Goal: Task Accomplishment & Management: Manage account settings

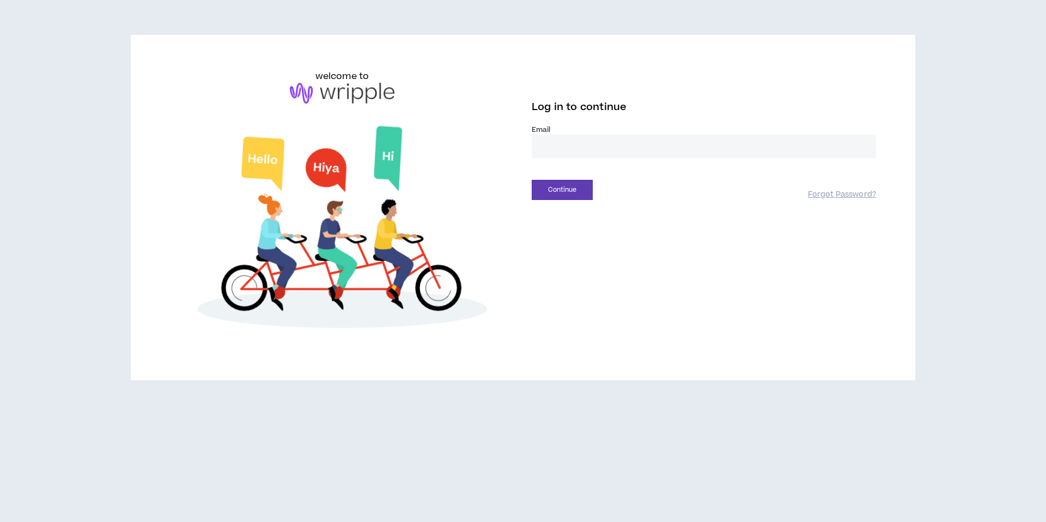
type input "**********"
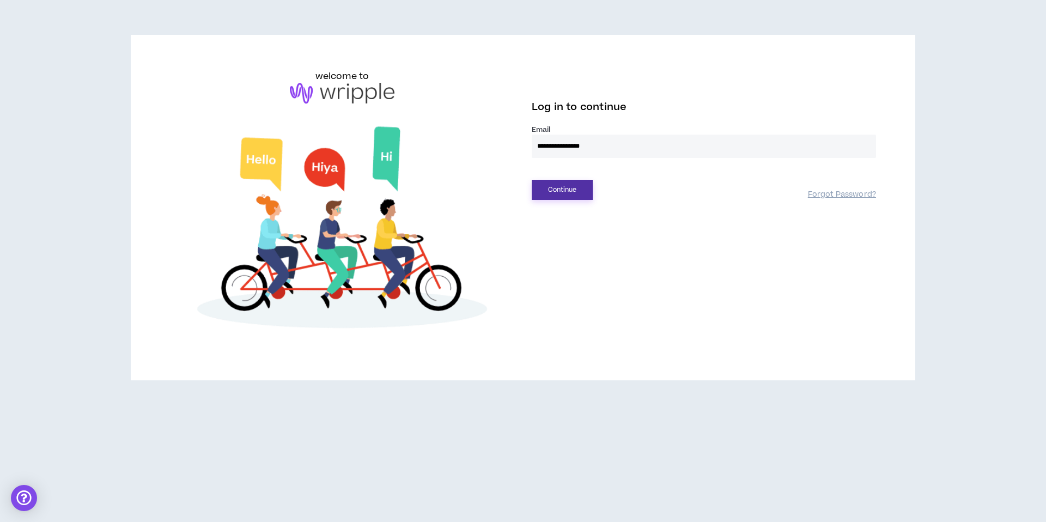
click at [571, 195] on button "Continue" at bounding box center [562, 190] width 61 height 20
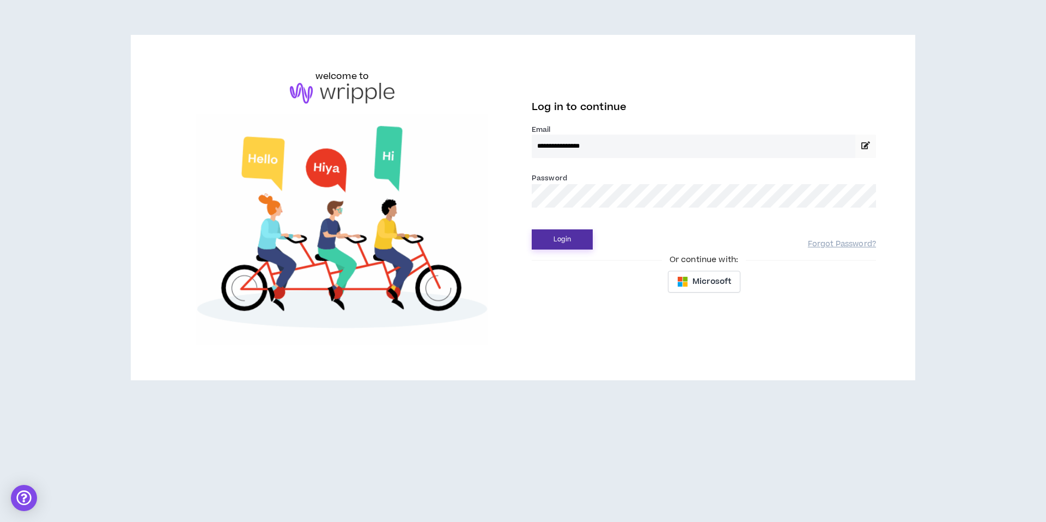
click at [571, 236] on button "Login" at bounding box center [562, 239] width 61 height 20
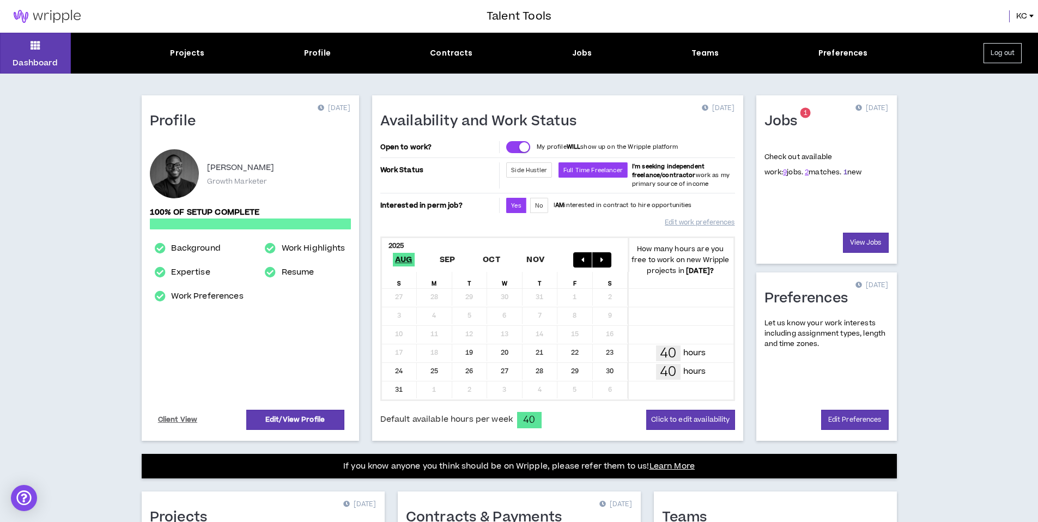
click at [843, 168] on link "1" at bounding box center [845, 172] width 4 height 10
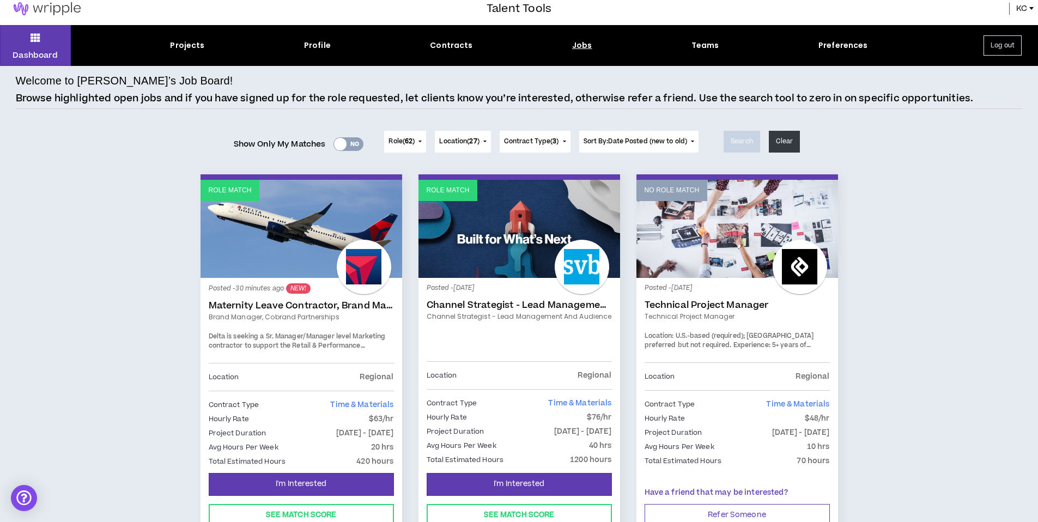
scroll to position [18, 0]
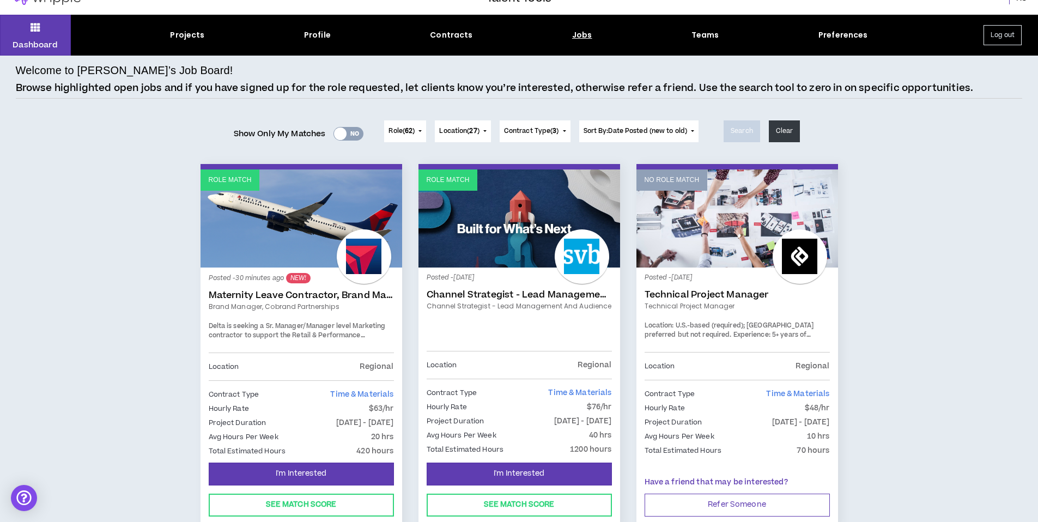
click at [299, 233] on link "Role Match" at bounding box center [301, 218] width 202 height 98
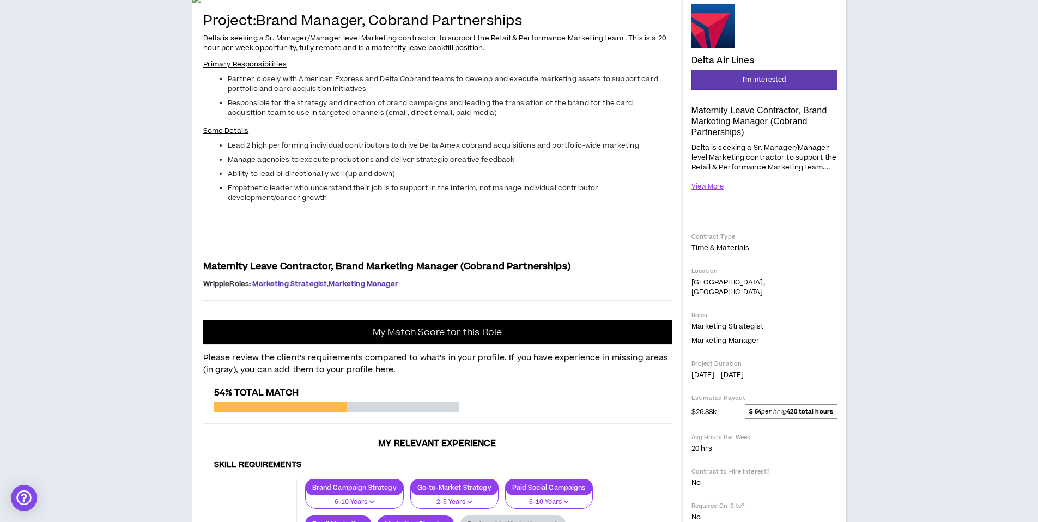
scroll to position [162, 0]
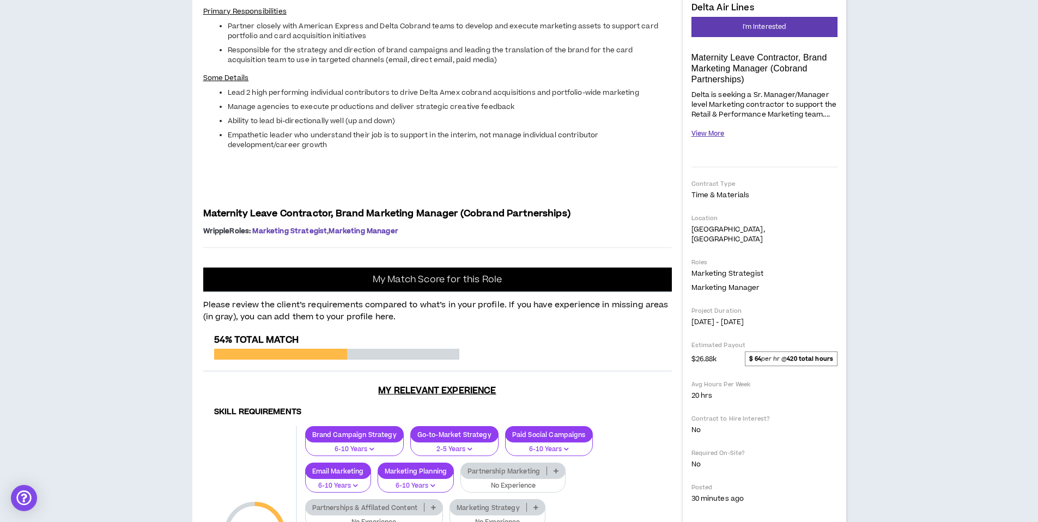
click at [698, 129] on button "View More" at bounding box center [707, 133] width 33 height 19
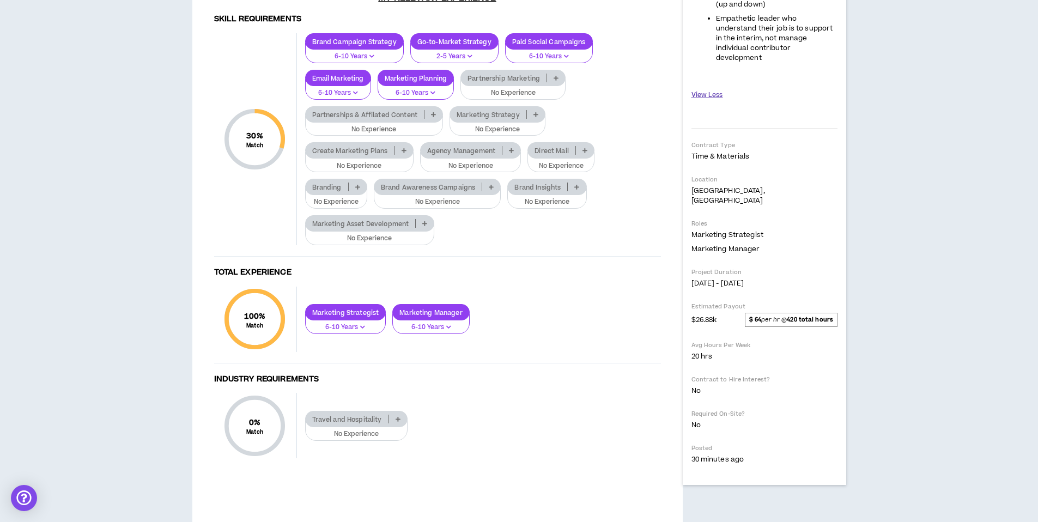
scroll to position [701, 0]
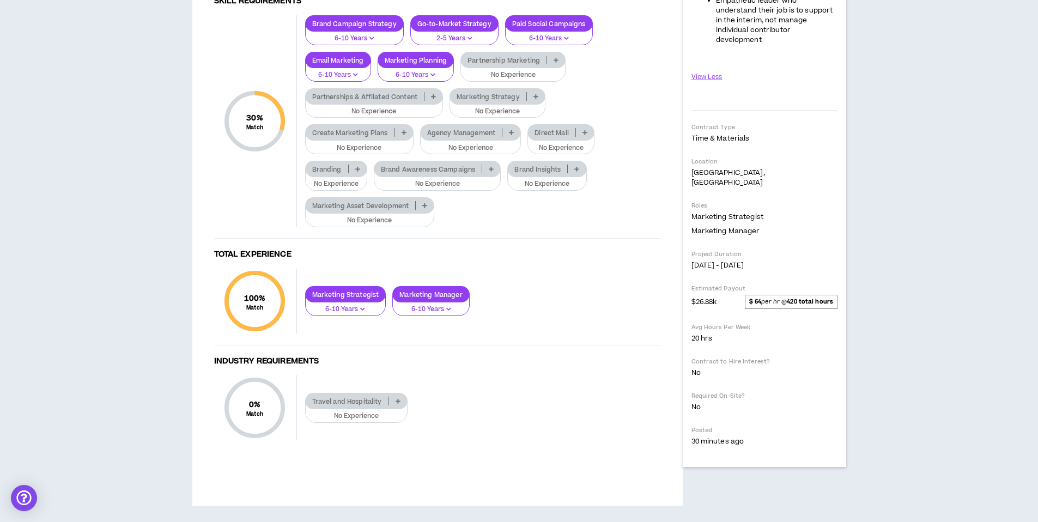
click at [530, 80] on p "No Experience" at bounding box center [512, 75] width 91 height 10
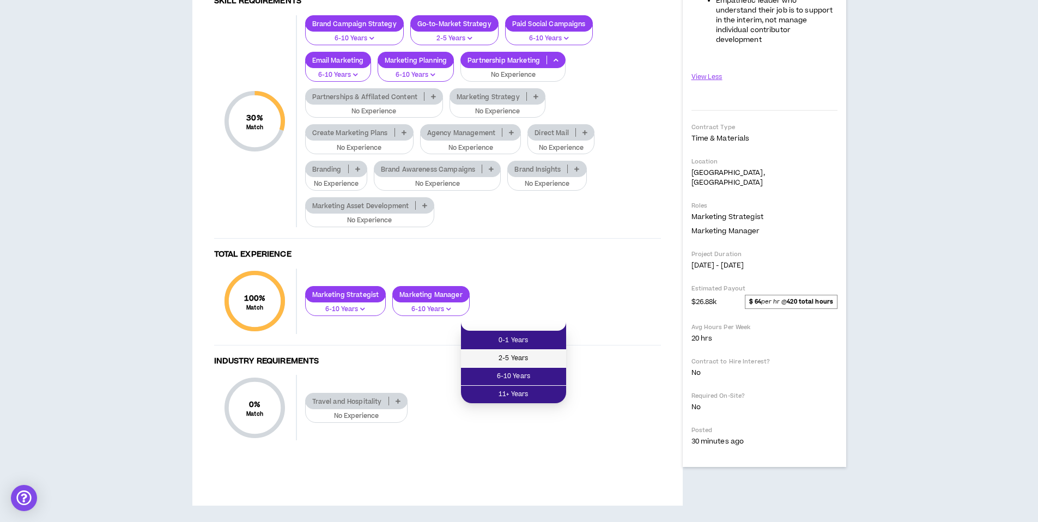
click at [527, 352] on span "2-5 Years" at bounding box center [513, 358] width 92 height 12
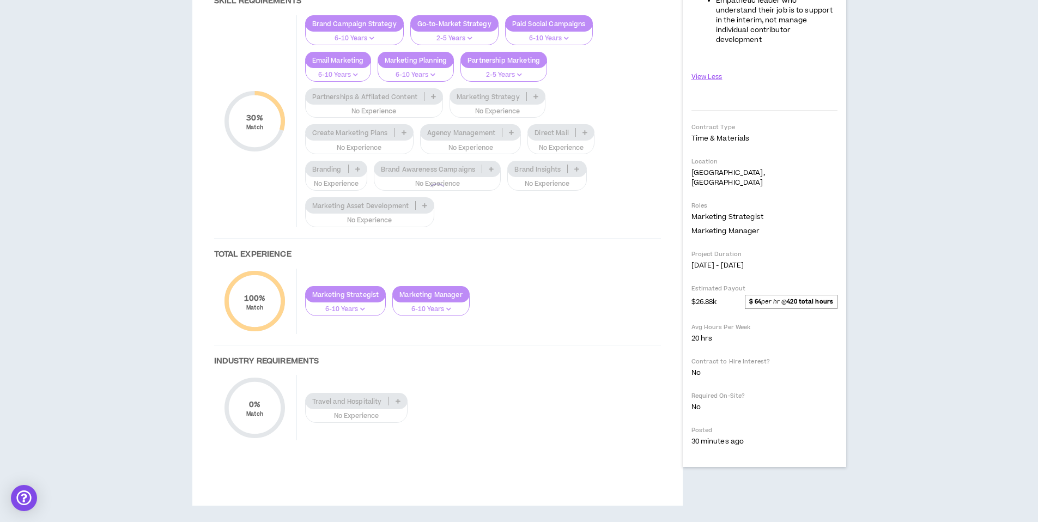
click at [375, 247] on div at bounding box center [437, 193] width 469 height 539
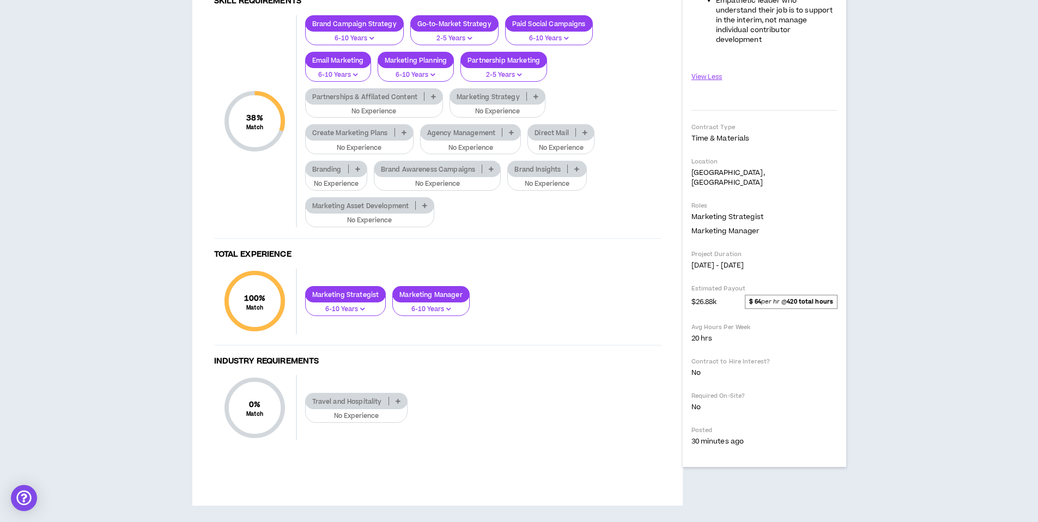
click at [375, 117] on p "No Experience" at bounding box center [374, 112] width 124 height 10
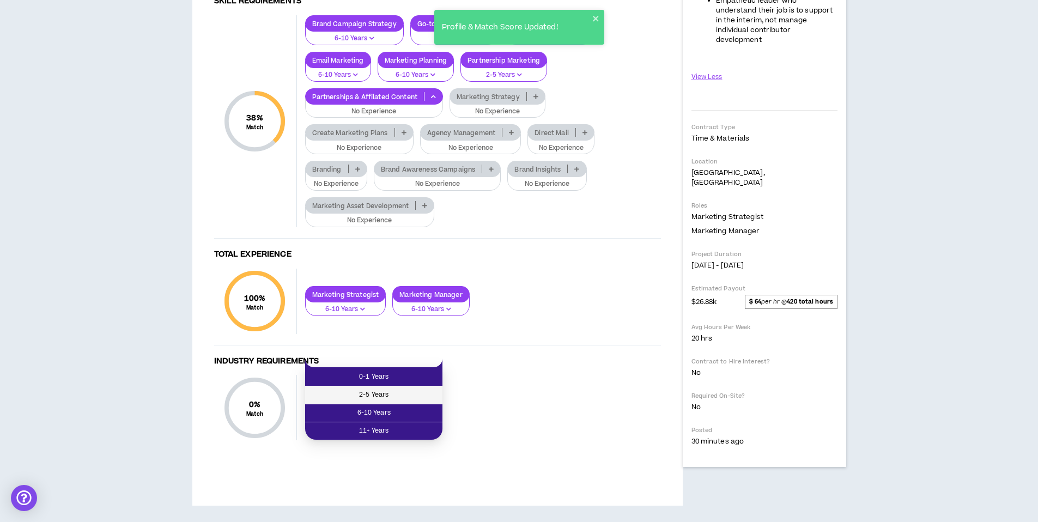
click at [378, 389] on span "2-5 Years" at bounding box center [374, 395] width 124 height 12
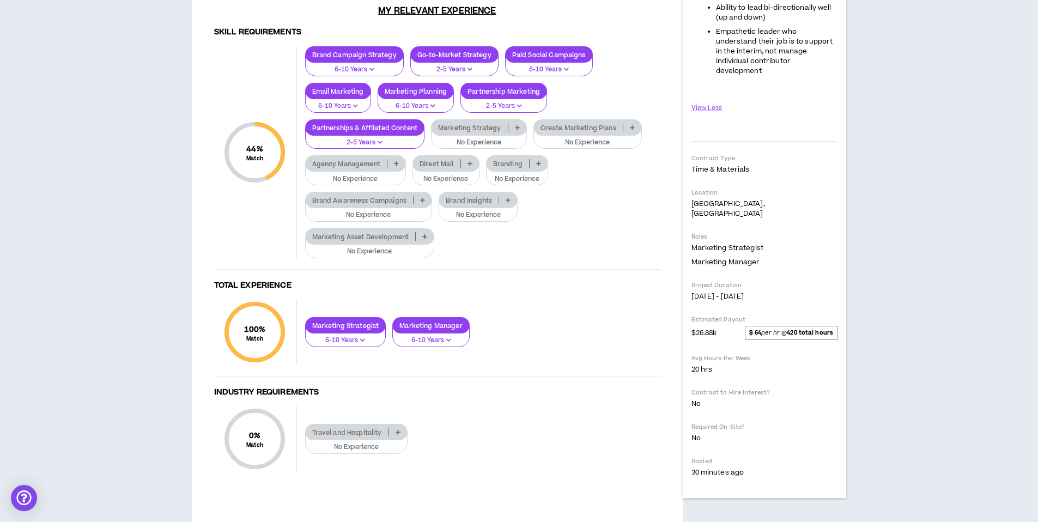
scroll to position [600, 0]
